Goal: Task Accomplishment & Management: Manage account settings

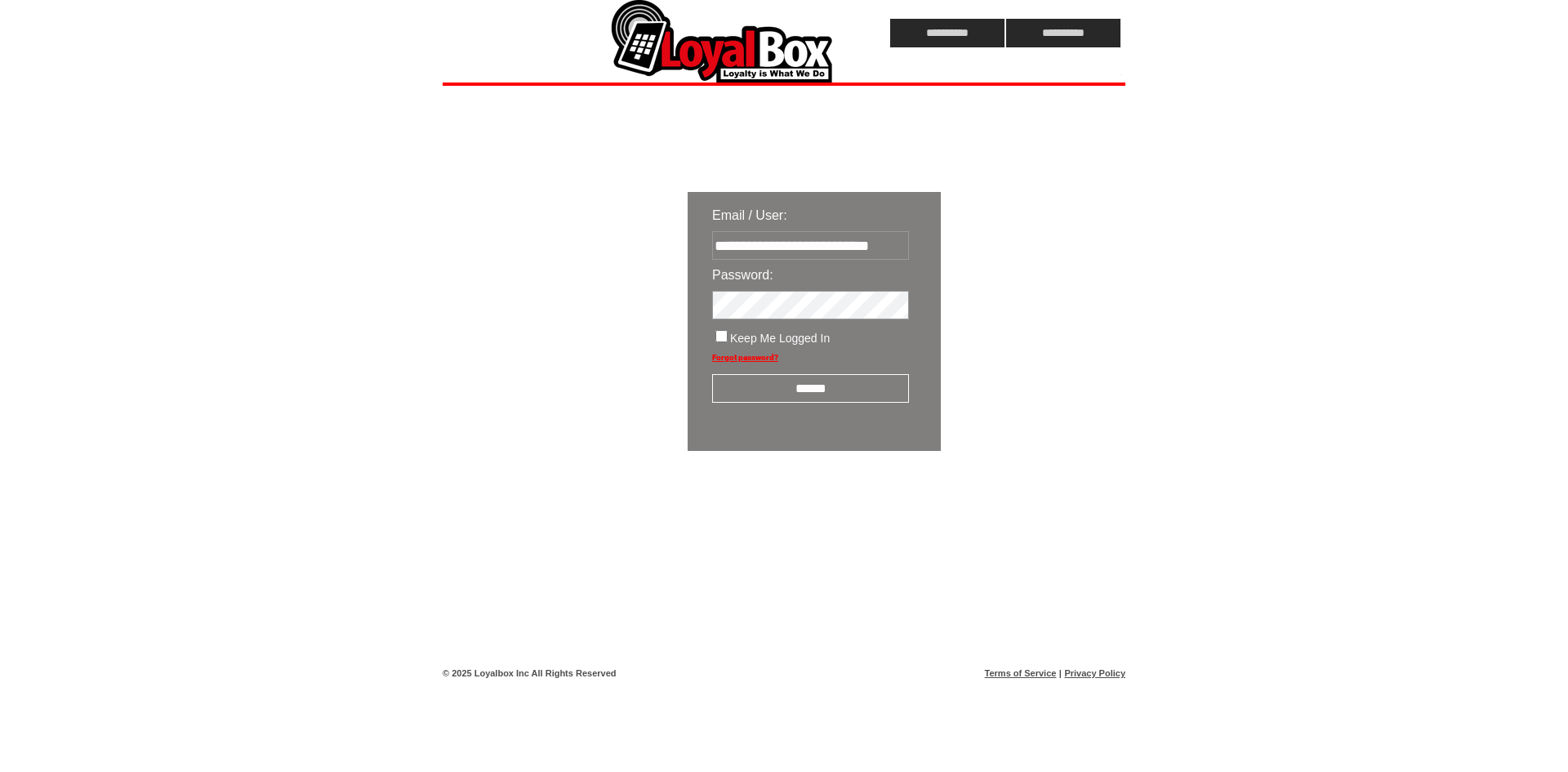
scroll to position [0, 9]
type input "**********"
click at [754, 388] on input "******" at bounding box center [810, 389] width 196 height 29
click at [1051, 304] on form "Email / User: Password: Keep Me Logged In Forgot password? ****** Unknown Usern…" at bounding box center [1029, 352] width 683 height 320
